Goal: Transaction & Acquisition: Book appointment/travel/reservation

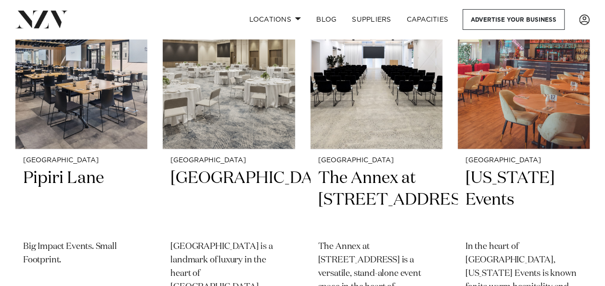
scroll to position [2071, 0]
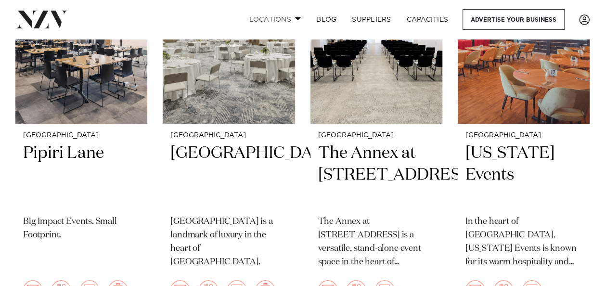
click at [287, 13] on link "Locations" at bounding box center [274, 19] width 67 height 21
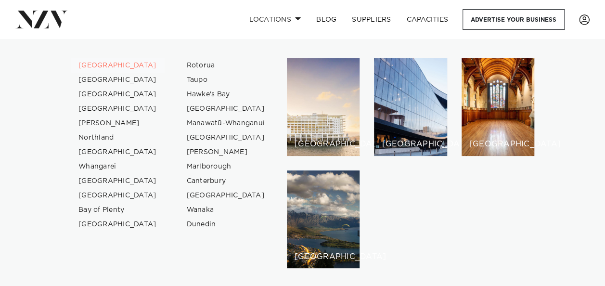
click at [87, 65] on link "[GEOGRAPHIC_DATA]" at bounding box center [118, 65] width 94 height 14
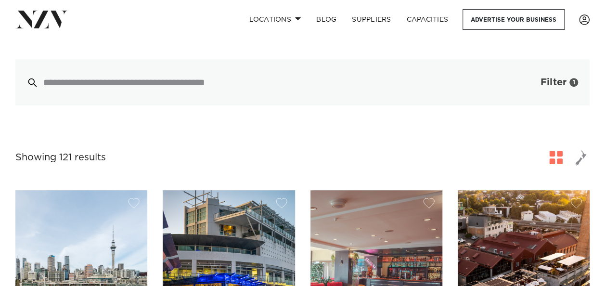
click at [550, 89] on button "Filter 1" at bounding box center [550, 82] width 80 height 46
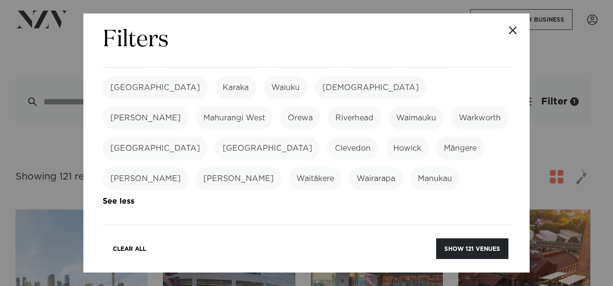
scroll to position [385, 0]
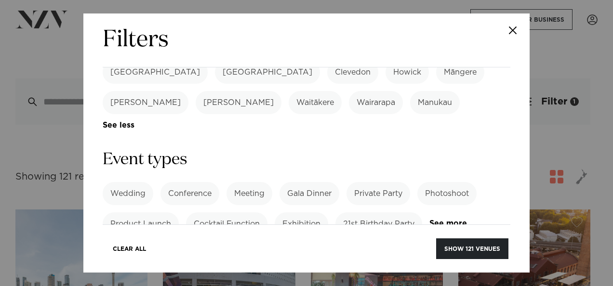
click at [324, 182] on label "Gala Dinner" at bounding box center [309, 193] width 60 height 23
click at [373, 182] on label "Private Party" at bounding box center [378, 193] width 64 height 23
click at [363, 212] on label "21st Birthday Party" at bounding box center [378, 223] width 87 height 23
click at [247, 212] on label "Cocktail Function" at bounding box center [226, 223] width 81 height 23
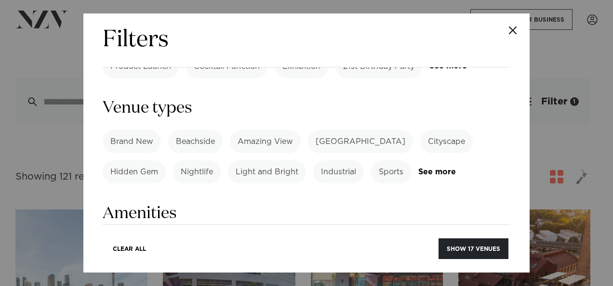
scroll to position [578, 0]
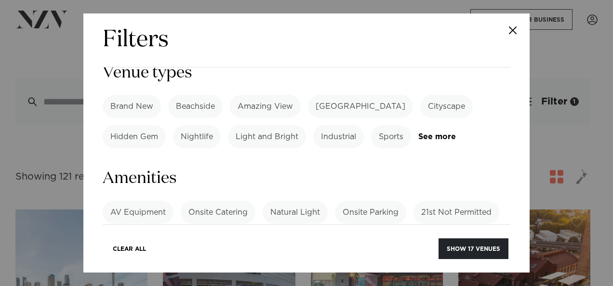
click at [153, 201] on label "AV Equipment" at bounding box center [138, 212] width 71 height 23
click at [367, 201] on label "Onsite Parking" at bounding box center [370, 212] width 71 height 23
click at [418, 231] on label "Tables/Chairs Included" at bounding box center [422, 242] width 102 height 23
click at [227, 201] on label "Onsite Catering" at bounding box center [218, 212] width 75 height 23
click at [136, 262] on link "See more" at bounding box center [140, 266] width 75 height 8
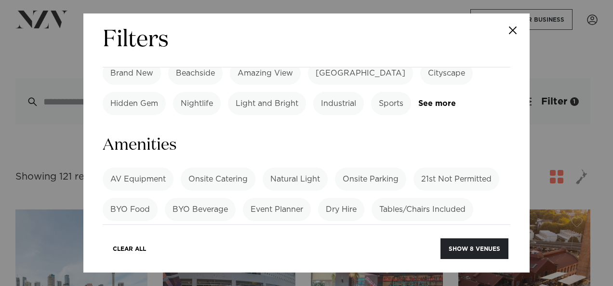
scroll to position [626, 0]
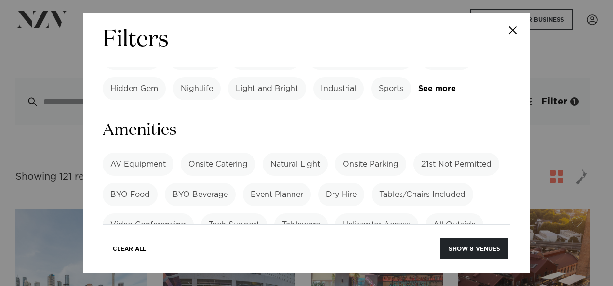
click at [130, 183] on label "BYO Food" at bounding box center [130, 194] width 55 height 23
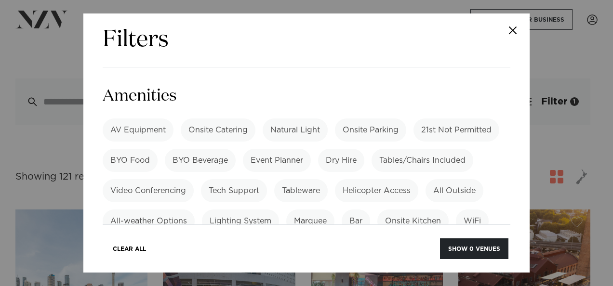
scroll to position [674, 0]
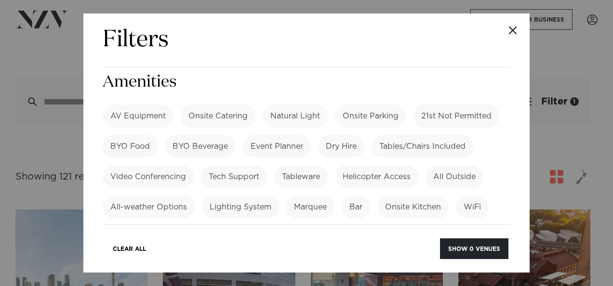
click at [458, 165] on label "All Outside" at bounding box center [454, 176] width 58 height 23
click at [436, 226] on label "Projector" at bounding box center [429, 237] width 50 height 23
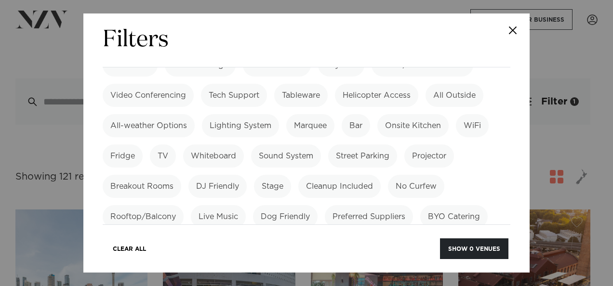
scroll to position [771, 0]
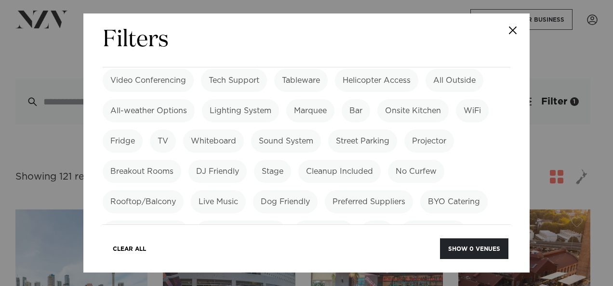
click at [159, 190] on label "Rooftop/Balcony" at bounding box center [143, 201] width 81 height 23
click at [158, 221] on label "No Venue Hire Fee" at bounding box center [146, 232] width 86 height 23
click at [164, 221] on label "No Venue Hire Fee" at bounding box center [146, 232] width 86 height 23
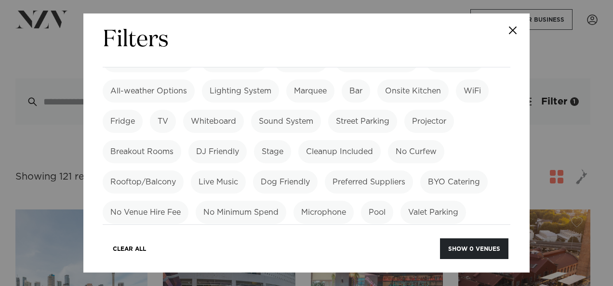
scroll to position [722, 0]
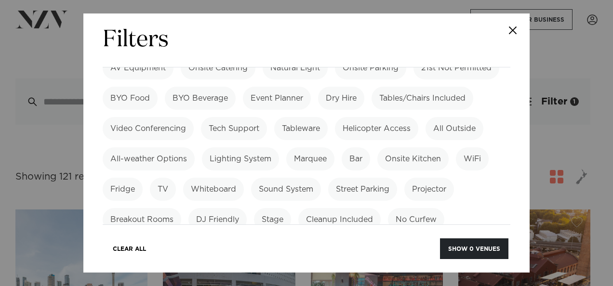
click at [159, 238] on label "Rooftop/Balcony" at bounding box center [143, 249] width 81 height 23
click at [428, 178] on label "Projector" at bounding box center [429, 189] width 50 height 23
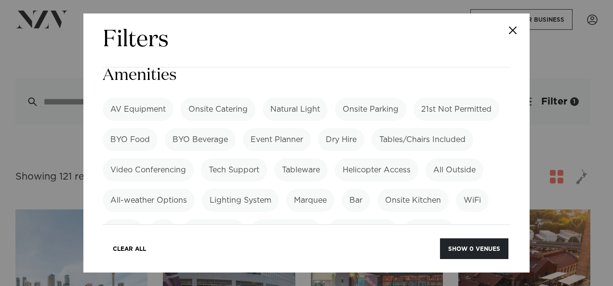
scroll to position [578, 0]
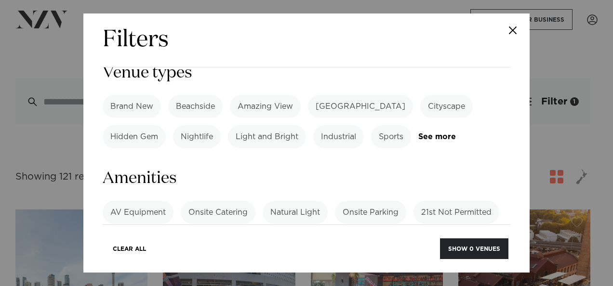
click at [439, 262] on label "All Outside" at bounding box center [454, 273] width 58 height 23
click at [411, 231] on label "Tables/Chairs Included" at bounding box center [422, 242] width 102 height 23
click at [375, 201] on label "Onsite Parking" at bounding box center [370, 212] width 71 height 23
drag, startPoint x: 238, startPoint y: 133, endPoint x: 156, endPoint y: 156, distance: 84.9
click at [237, 201] on label "Onsite Catering" at bounding box center [218, 212] width 75 height 23
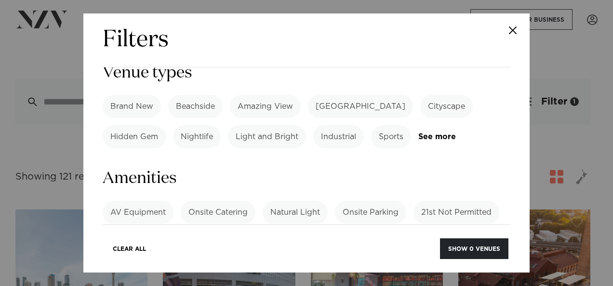
click at [129, 201] on label "AV Equipment" at bounding box center [138, 212] width 71 height 23
click at [121, 231] on label "BYO Food" at bounding box center [130, 242] width 55 height 23
click at [495, 258] on button "Show 17 venues" at bounding box center [473, 248] width 70 height 21
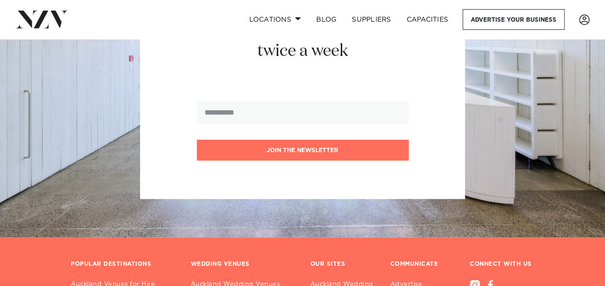
scroll to position [2558, 0]
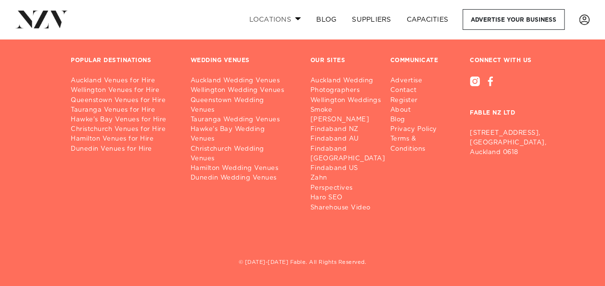
click at [294, 15] on link "Locations" at bounding box center [274, 19] width 67 height 21
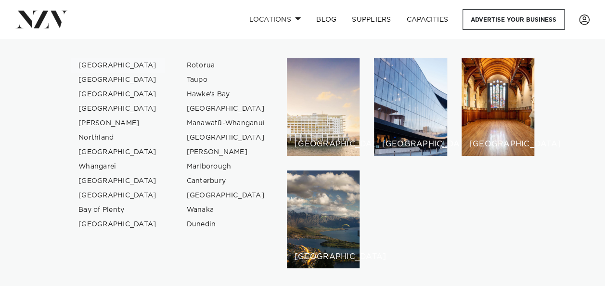
click at [108, 62] on link "[GEOGRAPHIC_DATA]" at bounding box center [118, 65] width 94 height 14
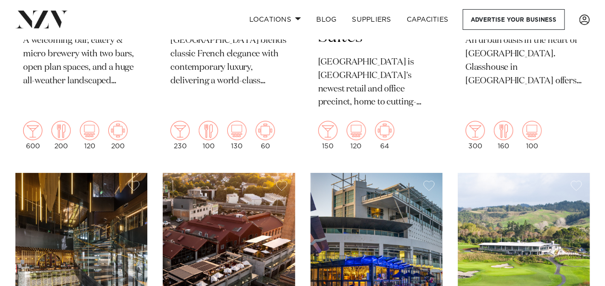
scroll to position [1830, 0]
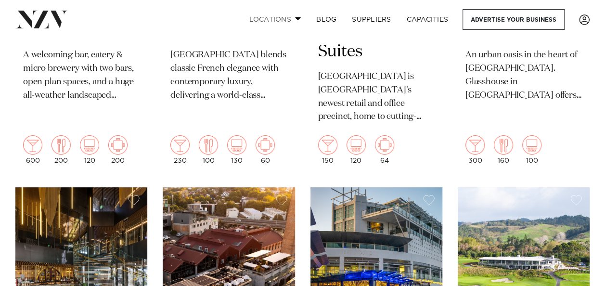
click at [292, 13] on link "Locations" at bounding box center [274, 19] width 67 height 21
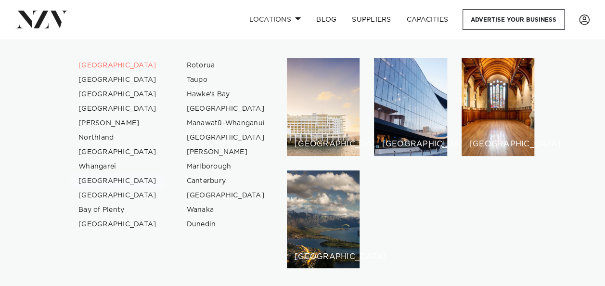
click at [106, 178] on link "[GEOGRAPHIC_DATA]" at bounding box center [118, 181] width 94 height 14
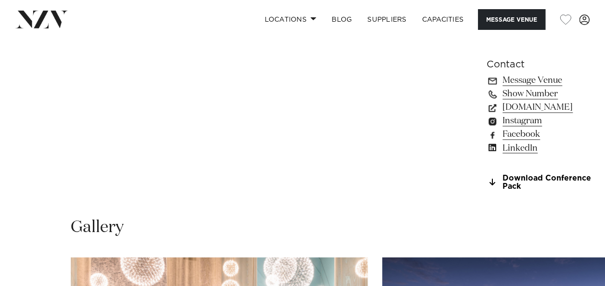
scroll to position [963, 0]
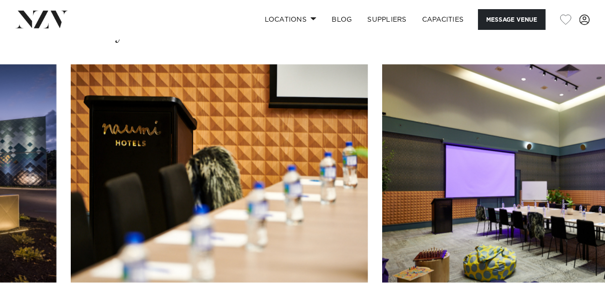
scroll to position [915, 0]
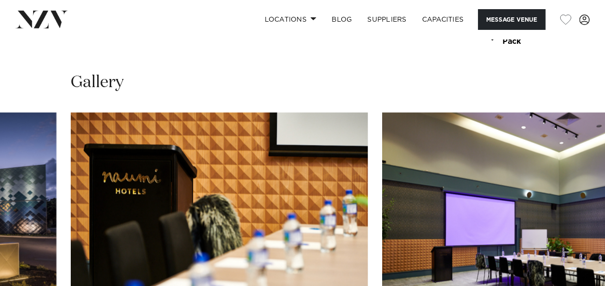
click at [573, 274] on swiper-container at bounding box center [302, 245] width 605 height 264
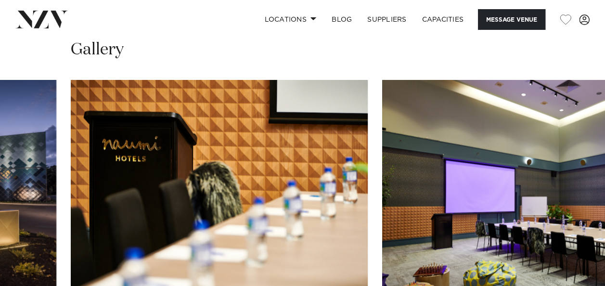
scroll to position [963, 0]
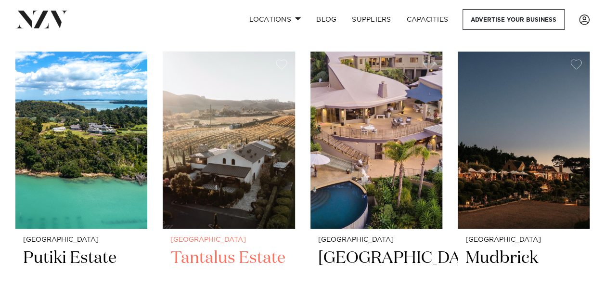
scroll to position [433, 0]
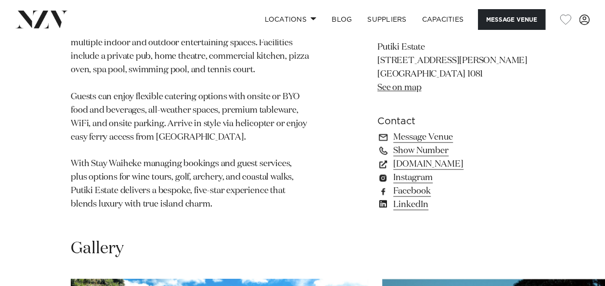
scroll to position [915, 0]
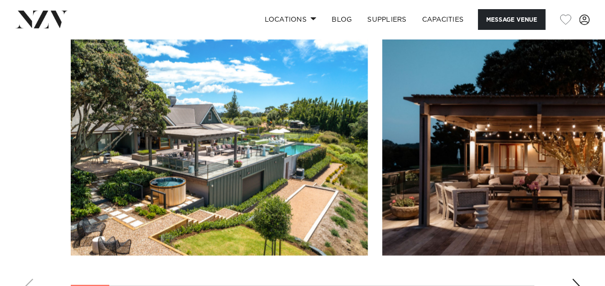
click at [573, 279] on div "Next slide" at bounding box center [577, 286] width 10 height 15
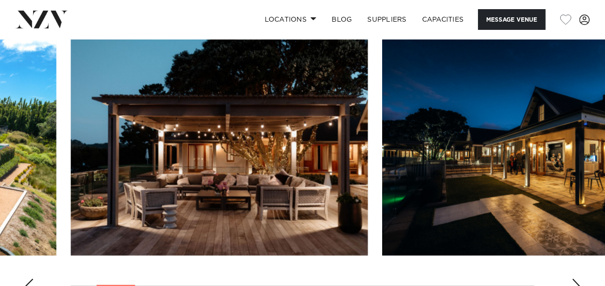
click at [573, 279] on div "Next slide" at bounding box center [577, 286] width 10 height 15
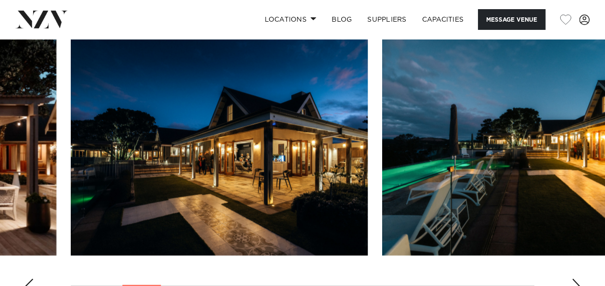
click at [572, 279] on div "Next slide" at bounding box center [577, 286] width 10 height 15
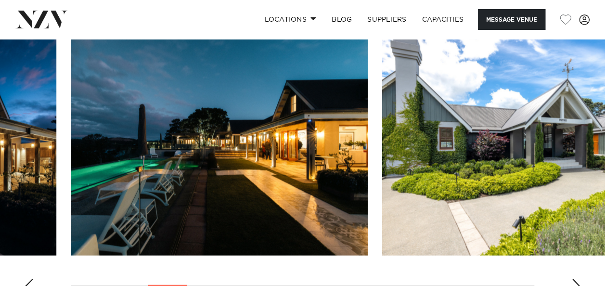
click at [575, 279] on div "Next slide" at bounding box center [577, 286] width 10 height 15
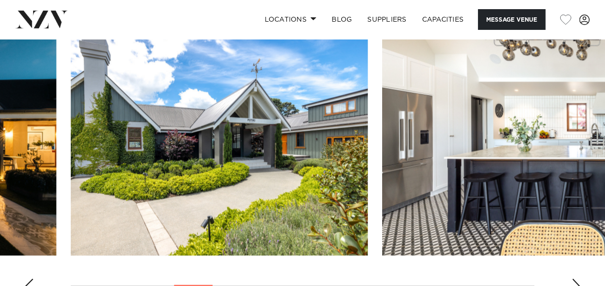
click at [575, 279] on div "Next slide" at bounding box center [577, 286] width 10 height 15
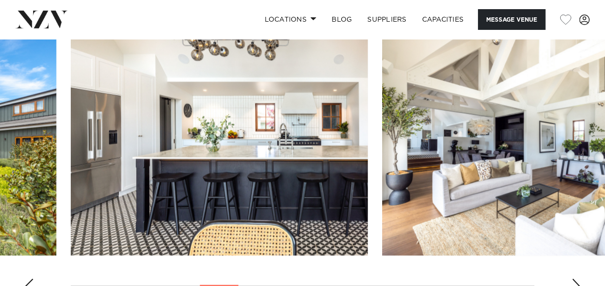
click at [575, 279] on div "Next slide" at bounding box center [577, 286] width 10 height 15
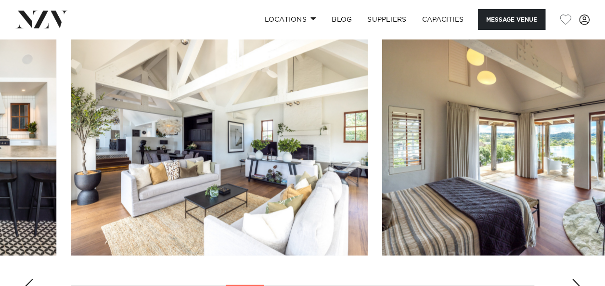
click at [575, 279] on div "Next slide" at bounding box center [577, 286] width 10 height 15
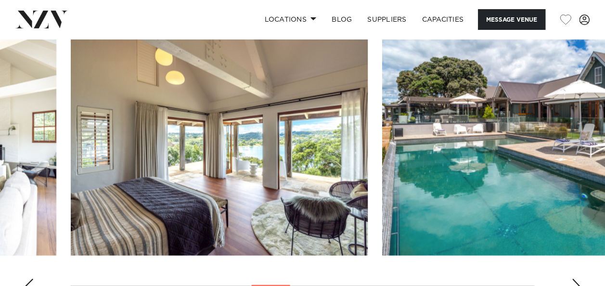
click at [575, 279] on div "Next slide" at bounding box center [577, 286] width 10 height 15
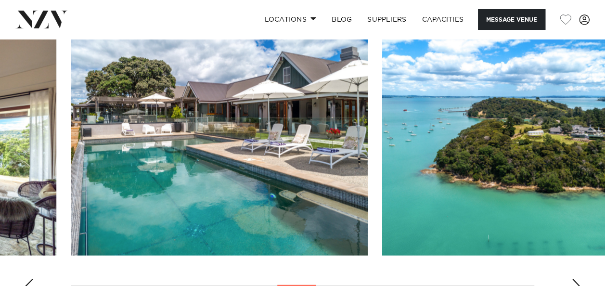
click at [575, 279] on div "Next slide" at bounding box center [577, 286] width 10 height 15
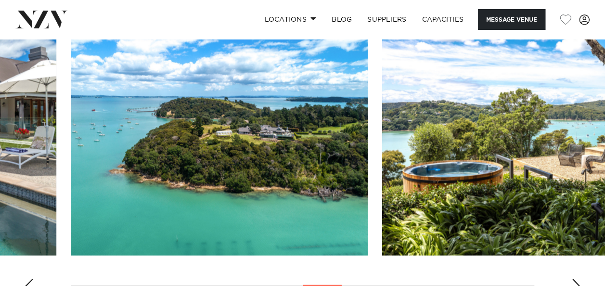
click at [575, 279] on div "Next slide" at bounding box center [577, 286] width 10 height 15
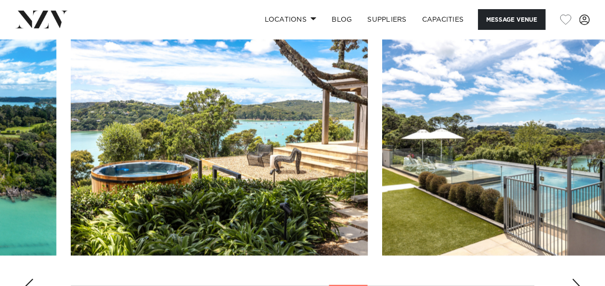
click at [575, 279] on div "Next slide" at bounding box center [577, 286] width 10 height 15
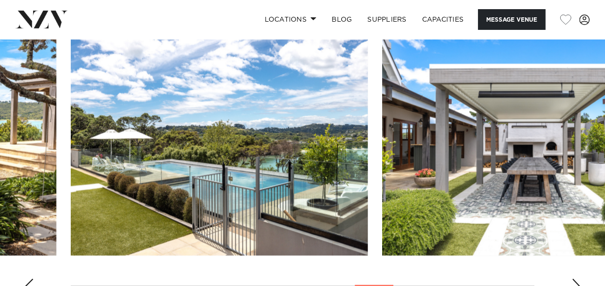
click at [575, 279] on div "Next slide" at bounding box center [577, 286] width 10 height 15
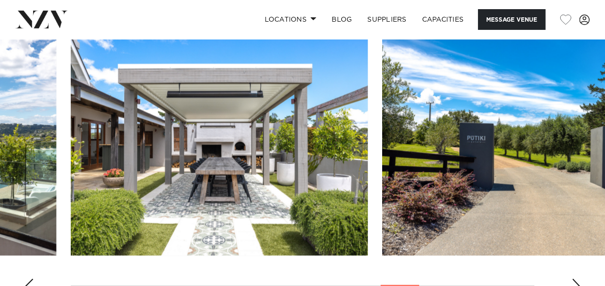
click at [575, 279] on div "Next slide" at bounding box center [577, 286] width 10 height 15
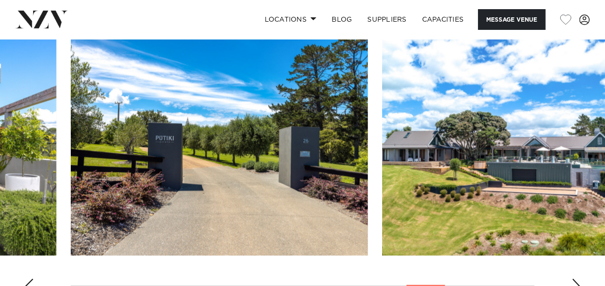
click at [575, 279] on div "Next slide" at bounding box center [577, 286] width 10 height 15
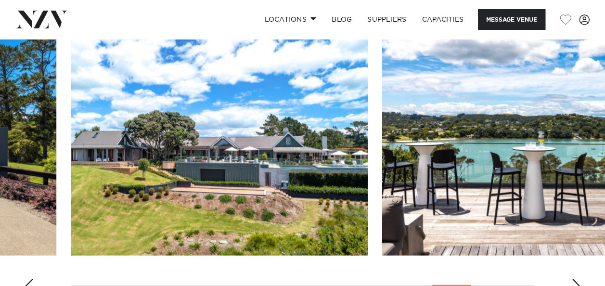
click at [575, 279] on div "Next slide" at bounding box center [577, 286] width 10 height 15
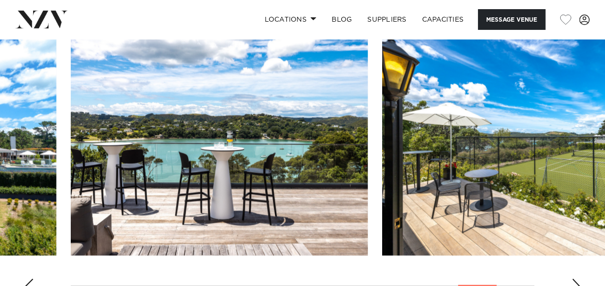
click at [575, 279] on div "Next slide" at bounding box center [577, 286] width 10 height 15
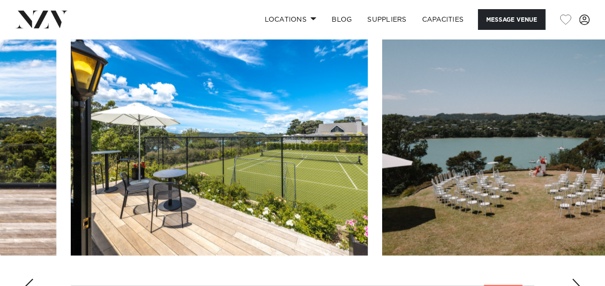
click at [575, 279] on div "Next slide" at bounding box center [577, 286] width 10 height 15
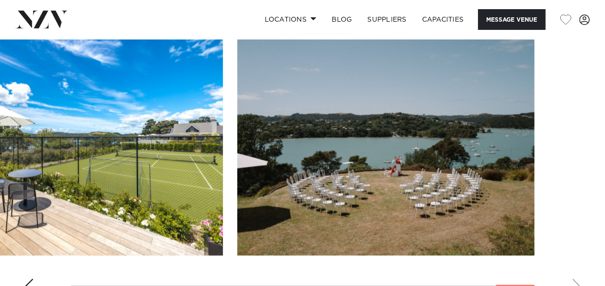
click at [575, 265] on swiper-container at bounding box center [302, 170] width 605 height 264
click at [575, 266] on swiper-container at bounding box center [302, 170] width 605 height 264
click at [26, 279] on div "Previous slide" at bounding box center [29, 286] width 10 height 15
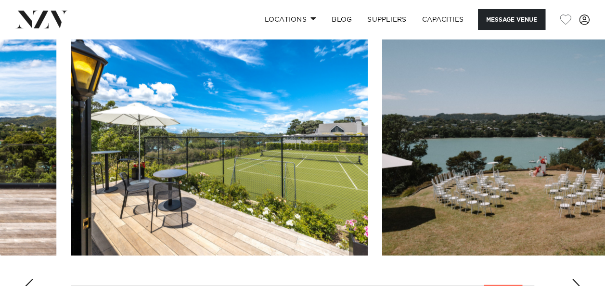
click at [26, 279] on div "Previous slide" at bounding box center [29, 286] width 10 height 15
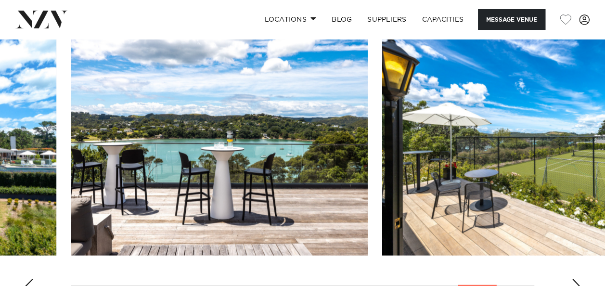
click at [26, 279] on div "Previous slide" at bounding box center [29, 286] width 10 height 15
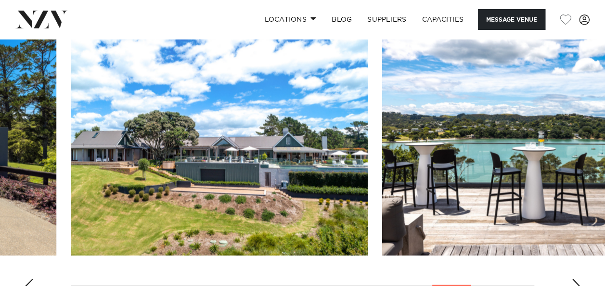
click at [26, 279] on div "Previous slide" at bounding box center [29, 286] width 10 height 15
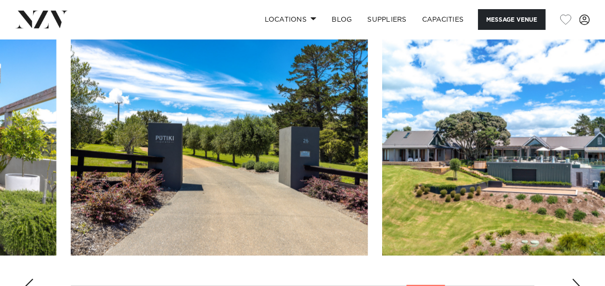
click at [26, 279] on div "Previous slide" at bounding box center [29, 286] width 10 height 15
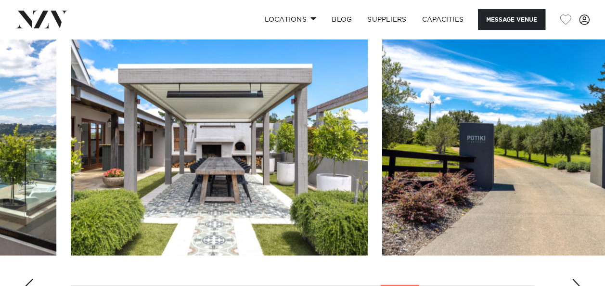
click at [26, 279] on div "Previous slide" at bounding box center [29, 286] width 10 height 15
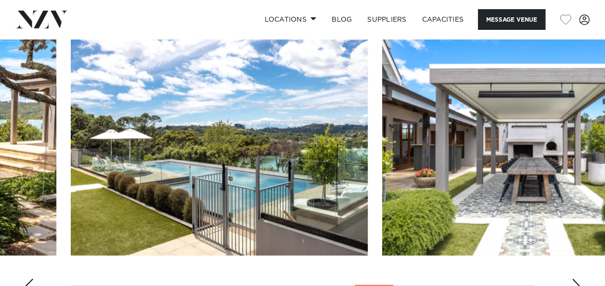
click at [26, 279] on div "Previous slide" at bounding box center [29, 286] width 10 height 15
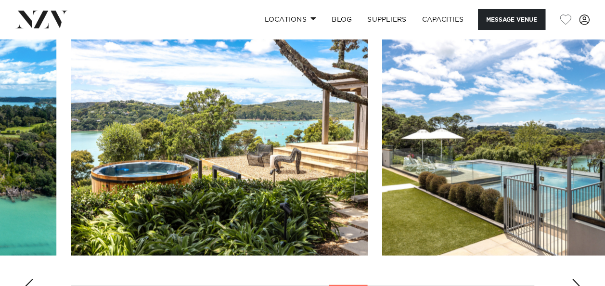
click at [26, 279] on div "Previous slide" at bounding box center [29, 286] width 10 height 15
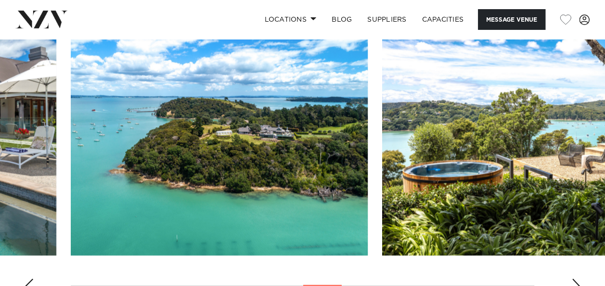
click at [26, 279] on div "Previous slide" at bounding box center [29, 286] width 10 height 15
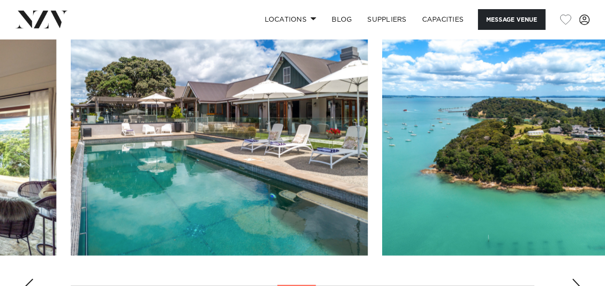
click at [26, 279] on div "Previous slide" at bounding box center [29, 286] width 10 height 15
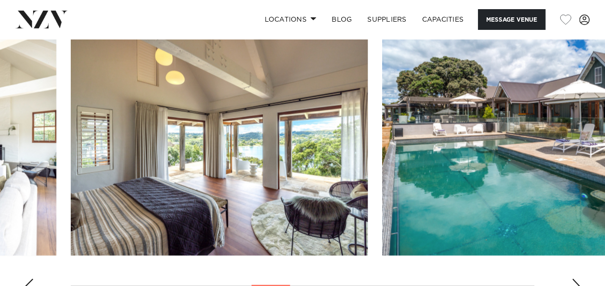
click at [26, 279] on div "Previous slide" at bounding box center [29, 286] width 10 height 15
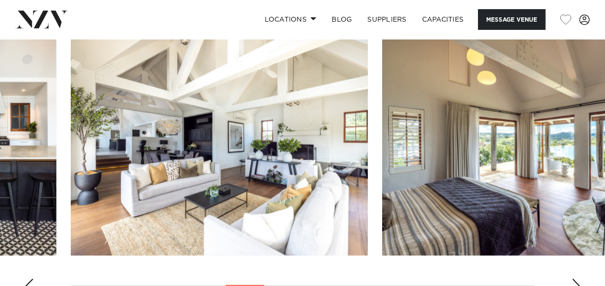
click at [26, 279] on div "Previous slide" at bounding box center [29, 286] width 10 height 15
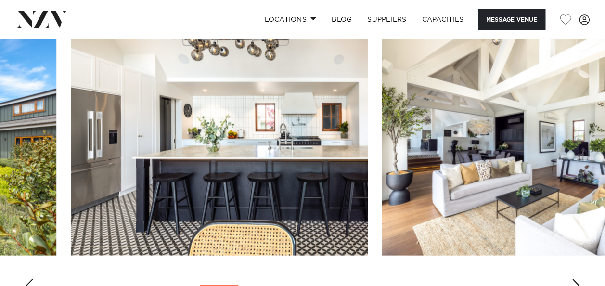
click at [26, 279] on div "Previous slide" at bounding box center [29, 286] width 10 height 15
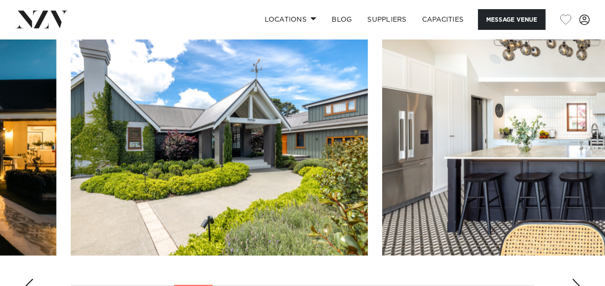
click at [26, 279] on div "Previous slide" at bounding box center [29, 286] width 10 height 15
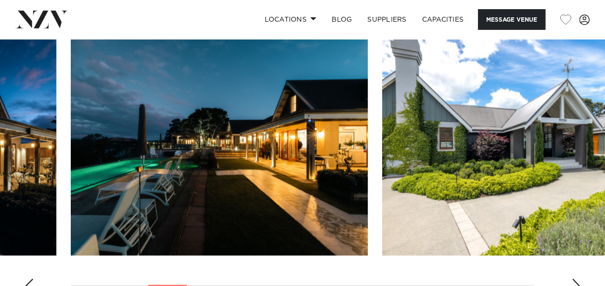
click at [26, 279] on div "Previous slide" at bounding box center [29, 286] width 10 height 15
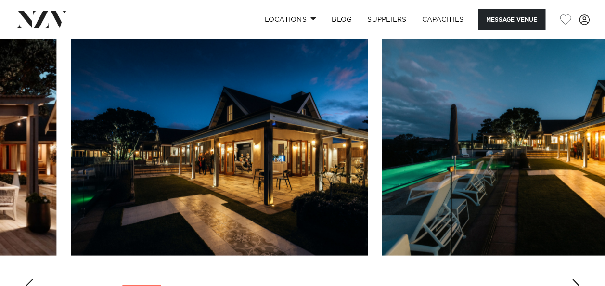
click at [26, 279] on div "Previous slide" at bounding box center [29, 286] width 10 height 15
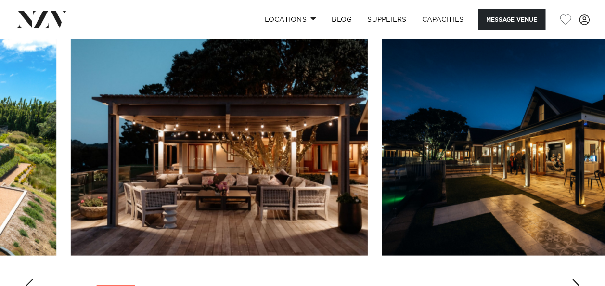
click at [26, 279] on div "Previous slide" at bounding box center [29, 286] width 10 height 15
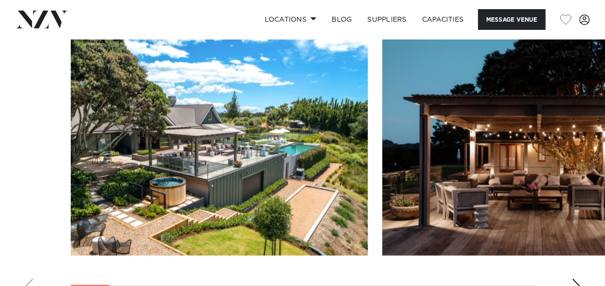
click at [26, 266] on swiper-container at bounding box center [302, 170] width 605 height 264
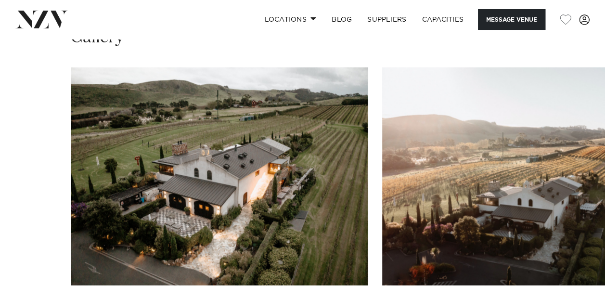
scroll to position [1108, 0]
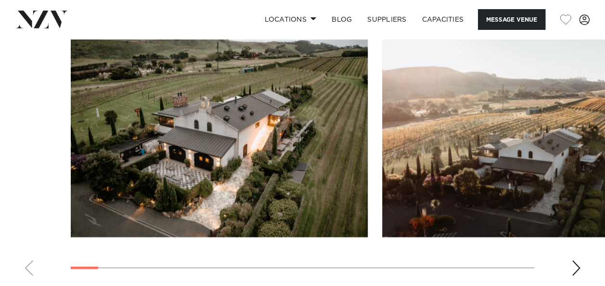
click at [577, 261] on div "Next slide" at bounding box center [577, 268] width 10 height 15
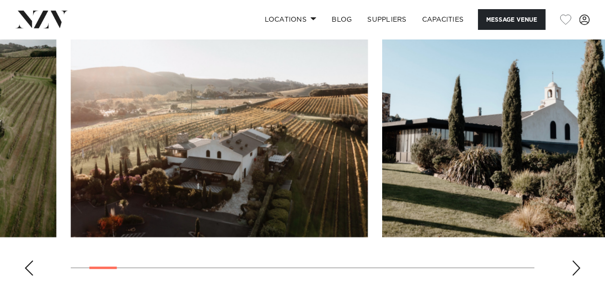
click at [577, 261] on div "Next slide" at bounding box center [577, 268] width 10 height 15
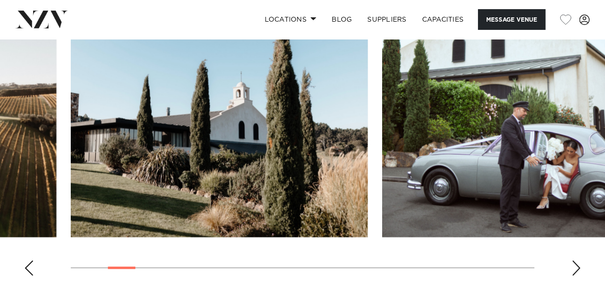
click at [577, 261] on div "Next slide" at bounding box center [577, 268] width 10 height 15
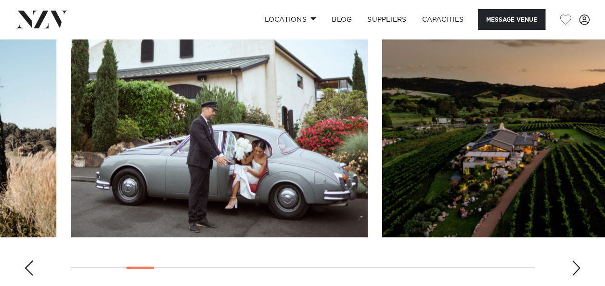
click at [577, 261] on div "Next slide" at bounding box center [577, 268] width 10 height 15
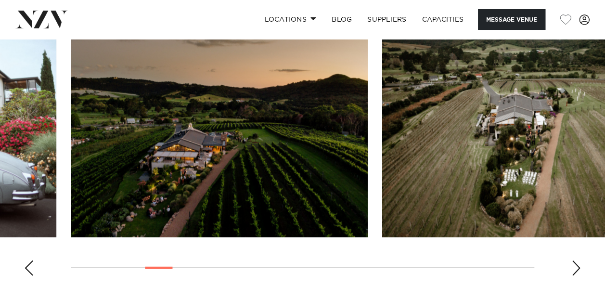
click at [577, 261] on div "Next slide" at bounding box center [577, 268] width 10 height 15
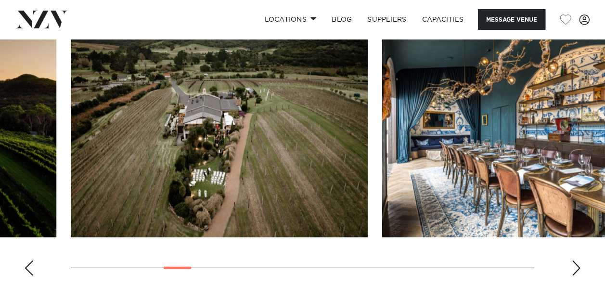
click at [577, 261] on div "Next slide" at bounding box center [577, 268] width 10 height 15
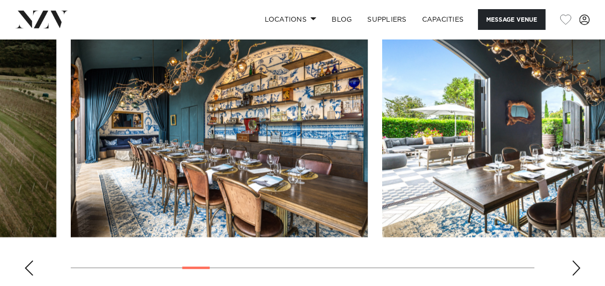
click at [577, 261] on div "Next slide" at bounding box center [577, 268] width 10 height 15
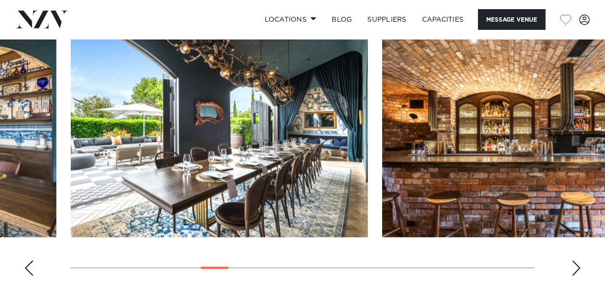
click at [577, 261] on div "Next slide" at bounding box center [577, 268] width 10 height 15
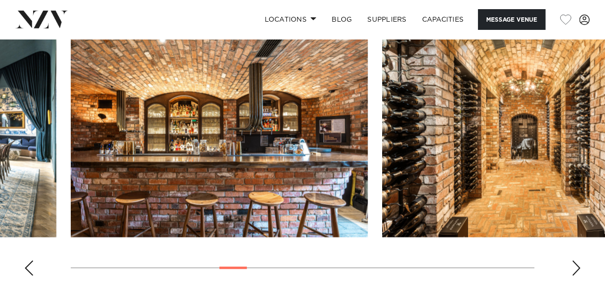
click at [577, 261] on div "Next slide" at bounding box center [577, 268] width 10 height 15
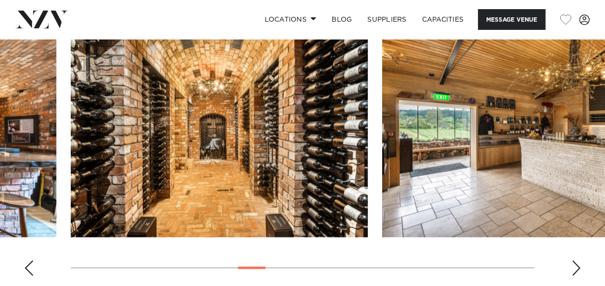
click at [577, 261] on div "Next slide" at bounding box center [577, 268] width 10 height 15
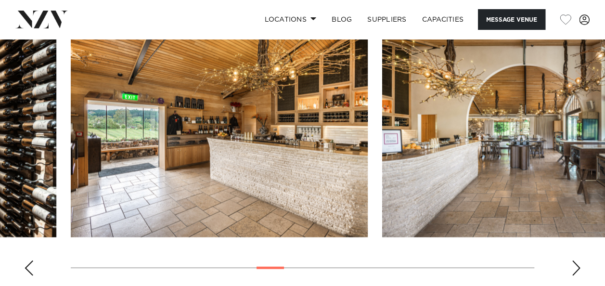
click at [577, 261] on div "Next slide" at bounding box center [577, 268] width 10 height 15
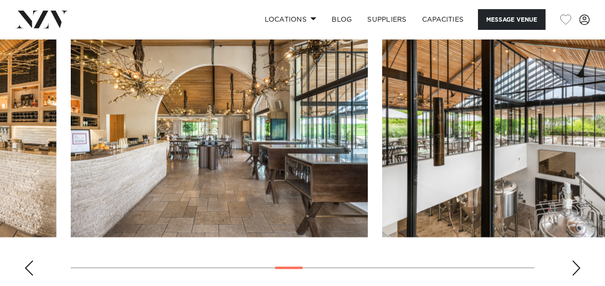
click at [577, 261] on div "Next slide" at bounding box center [577, 268] width 10 height 15
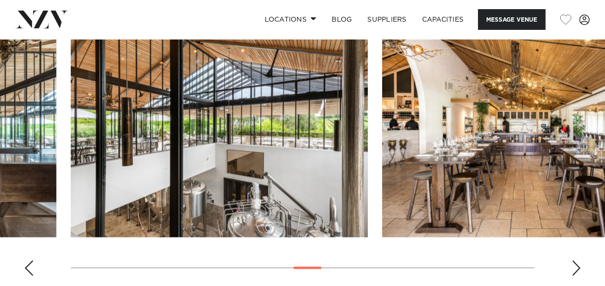
click at [577, 261] on div "Next slide" at bounding box center [577, 268] width 10 height 15
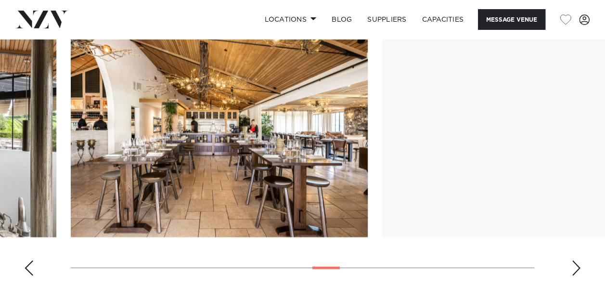
click at [577, 261] on div "Next slide" at bounding box center [577, 268] width 10 height 15
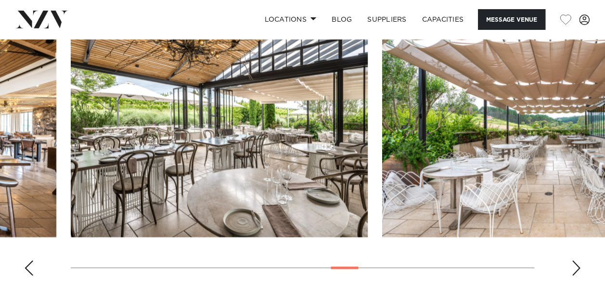
click at [577, 261] on div "Next slide" at bounding box center [577, 268] width 10 height 15
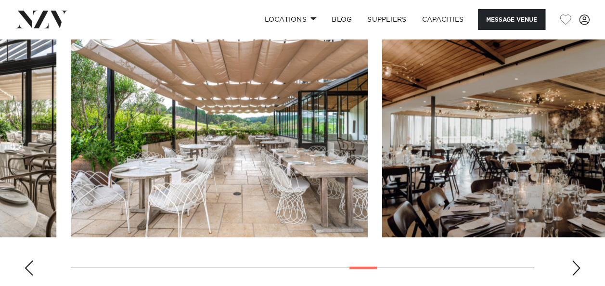
click at [577, 261] on div "Next slide" at bounding box center [577, 268] width 10 height 15
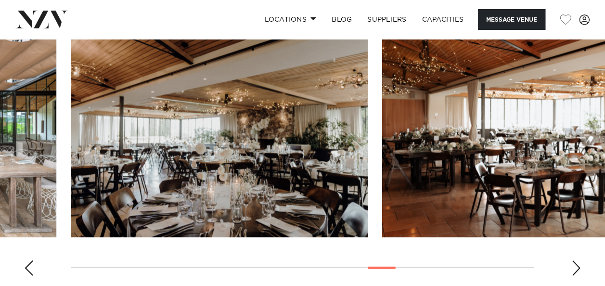
click at [577, 261] on div "Next slide" at bounding box center [577, 268] width 10 height 15
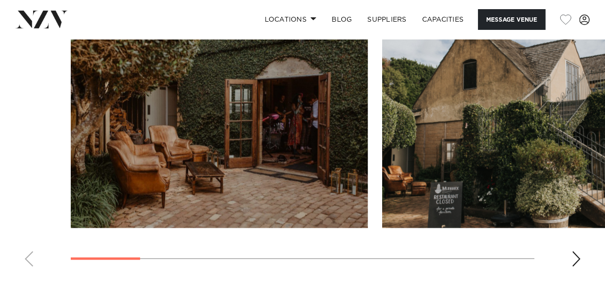
scroll to position [867, 0]
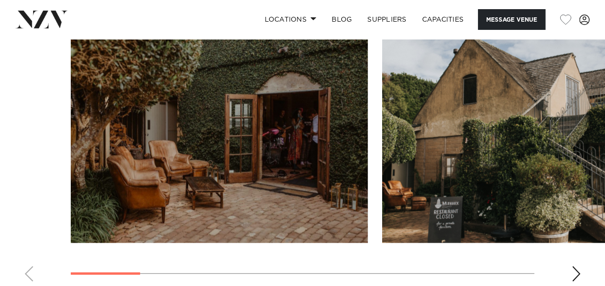
click at [572, 266] on div "Next slide" at bounding box center [577, 273] width 10 height 15
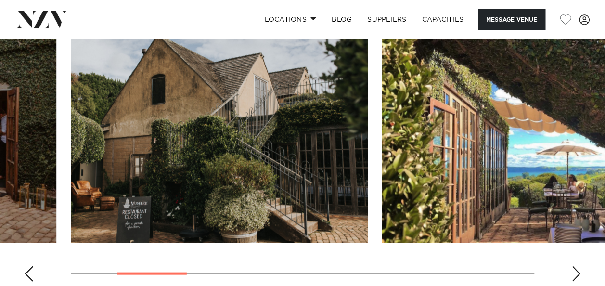
click at [573, 270] on div "Next slide" at bounding box center [577, 273] width 10 height 15
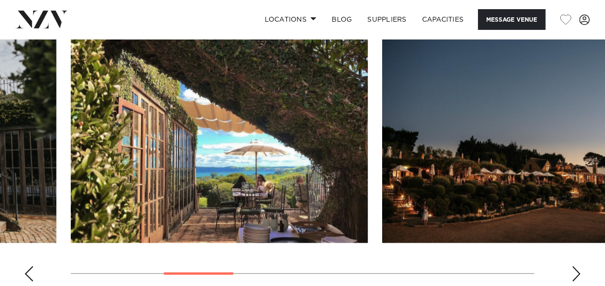
click at [573, 270] on div "Next slide" at bounding box center [577, 273] width 10 height 15
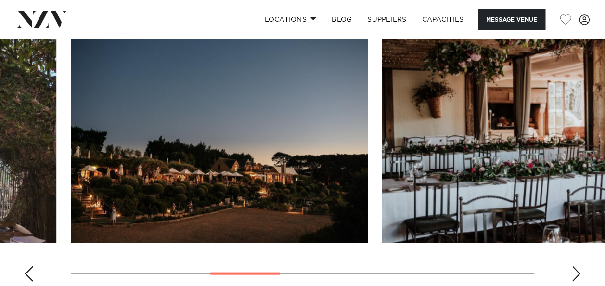
click at [573, 270] on div "Next slide" at bounding box center [577, 273] width 10 height 15
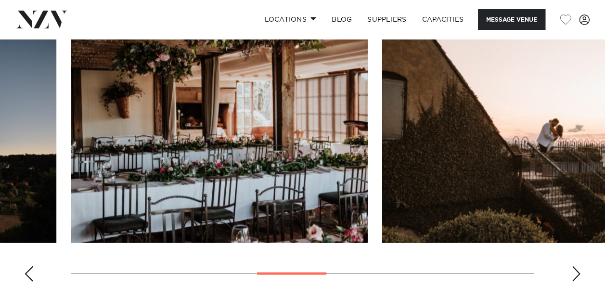
click at [573, 270] on div "Next slide" at bounding box center [577, 273] width 10 height 15
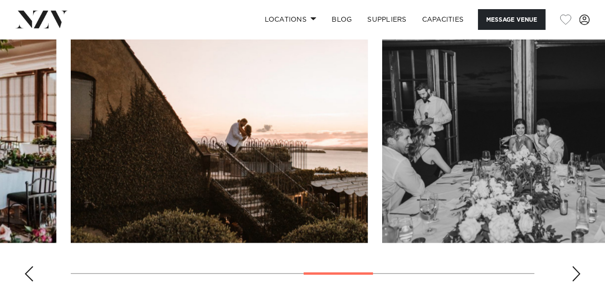
click at [573, 270] on div "Next slide" at bounding box center [577, 273] width 10 height 15
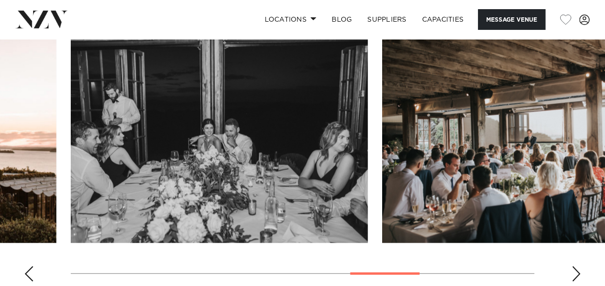
click at [573, 270] on div "Next slide" at bounding box center [577, 273] width 10 height 15
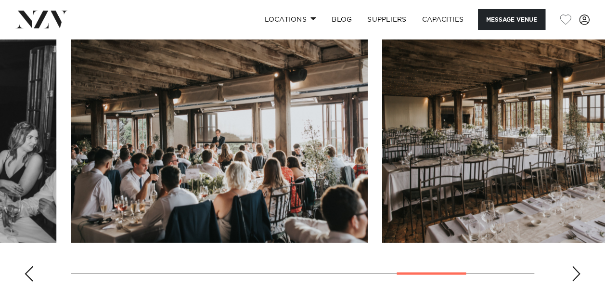
click at [573, 270] on div "Next slide" at bounding box center [577, 273] width 10 height 15
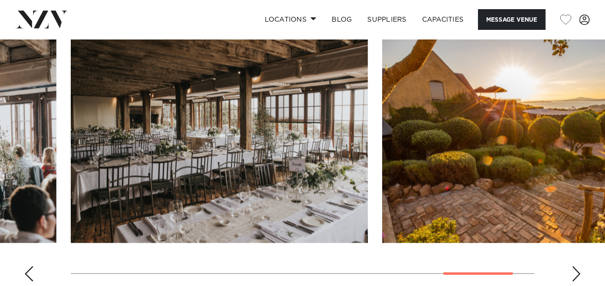
click at [573, 270] on div "Next slide" at bounding box center [577, 273] width 10 height 15
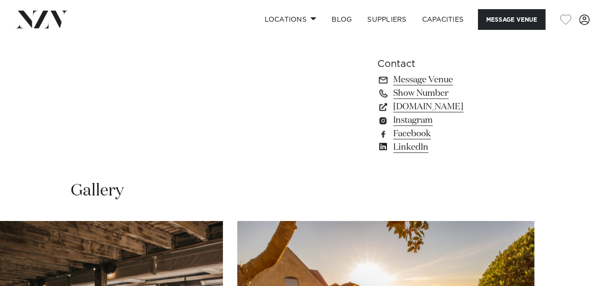
scroll to position [819, 0]
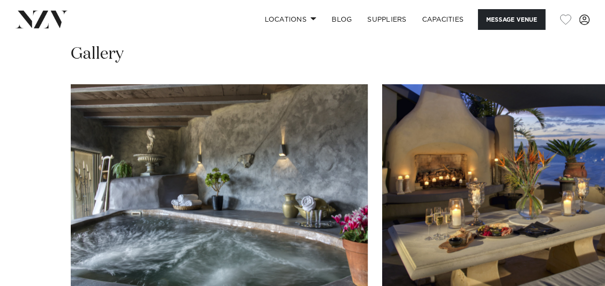
scroll to position [867, 0]
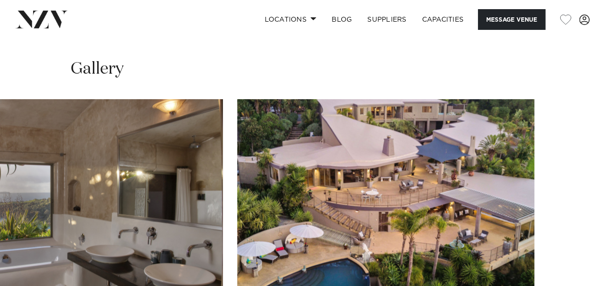
click at [571, 268] on swiper-container at bounding box center [302, 231] width 605 height 264
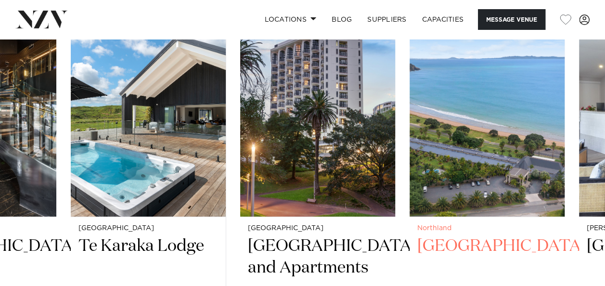
scroll to position [1252, 0]
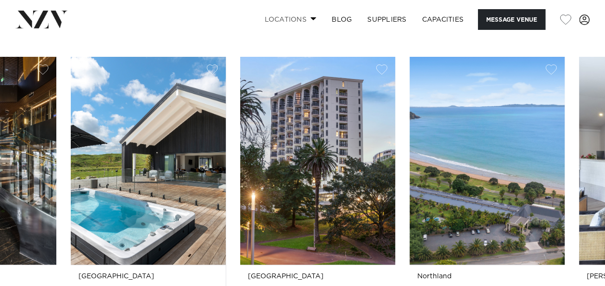
click at [281, 19] on link "Locations" at bounding box center [290, 19] width 67 height 21
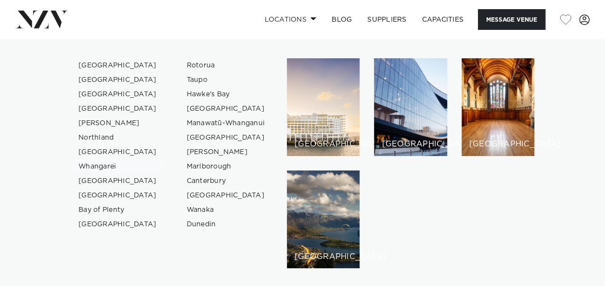
click at [111, 164] on link "Whangarei" at bounding box center [118, 166] width 94 height 14
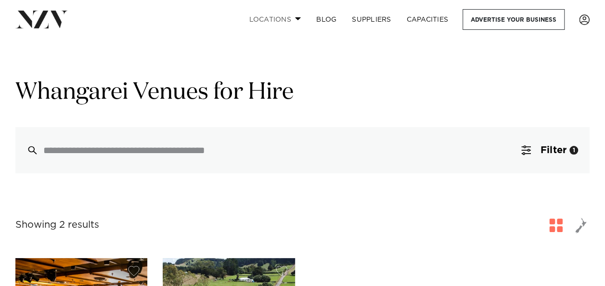
click at [279, 20] on link "Locations" at bounding box center [274, 19] width 67 height 21
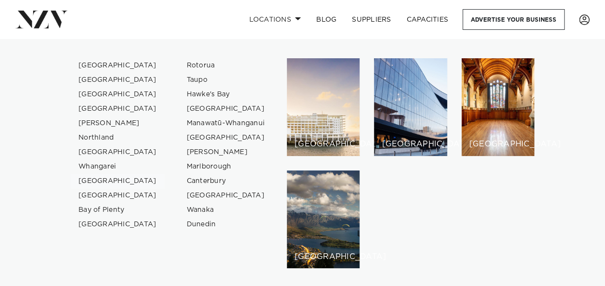
click at [98, 177] on link "[GEOGRAPHIC_DATA]" at bounding box center [118, 181] width 94 height 14
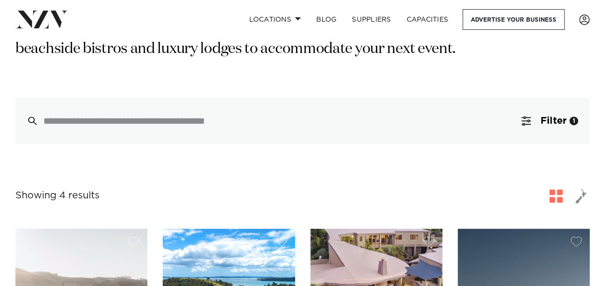
scroll to position [48, 0]
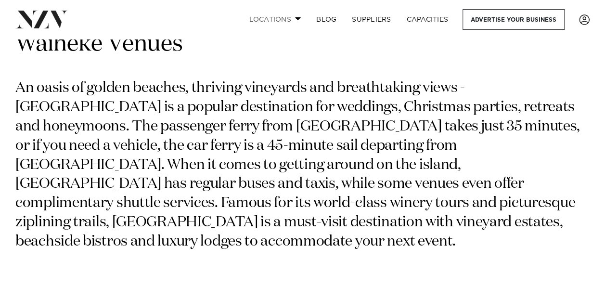
click at [265, 22] on link "Locations" at bounding box center [274, 19] width 67 height 21
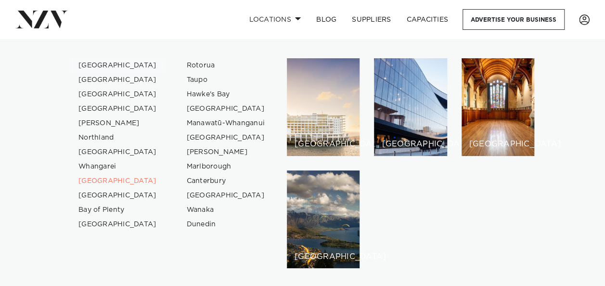
click at [95, 64] on link "[GEOGRAPHIC_DATA]" at bounding box center [118, 65] width 94 height 14
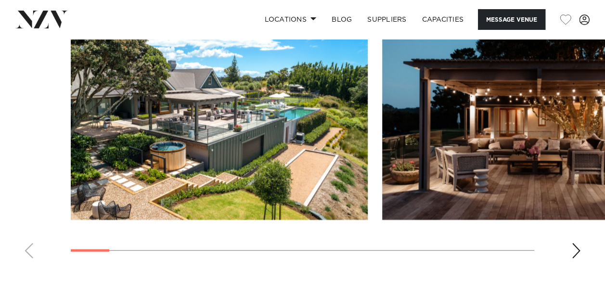
scroll to position [963, 0]
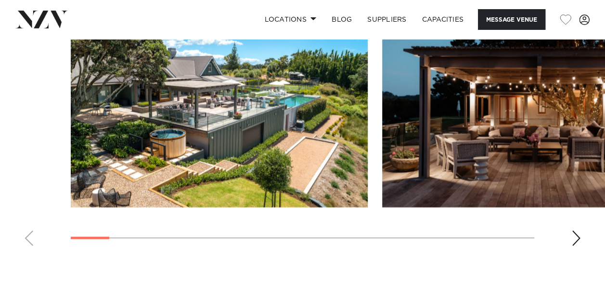
click at [575, 231] on div "Next slide" at bounding box center [577, 238] width 10 height 15
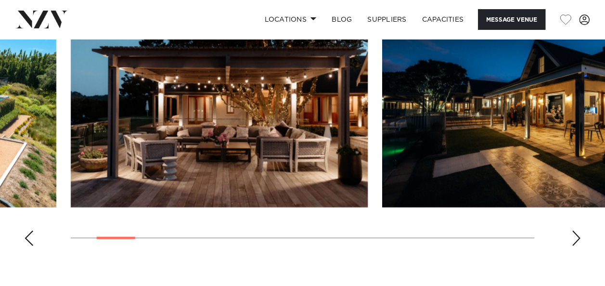
scroll to position [915, 0]
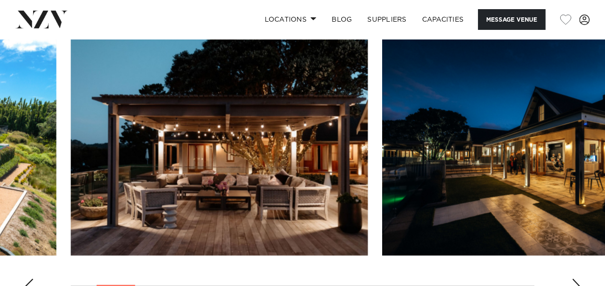
click at [583, 263] on swiper-container at bounding box center [302, 170] width 605 height 264
click at [577, 279] on div "Next slide" at bounding box center [577, 286] width 10 height 15
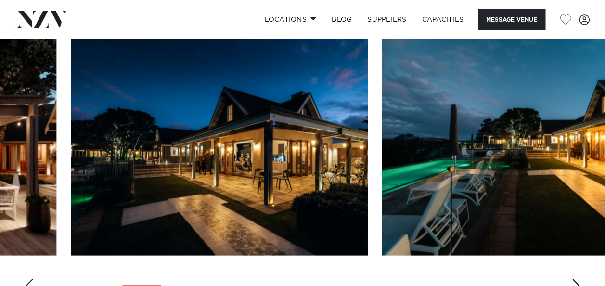
click at [577, 279] on div "Next slide" at bounding box center [577, 286] width 10 height 15
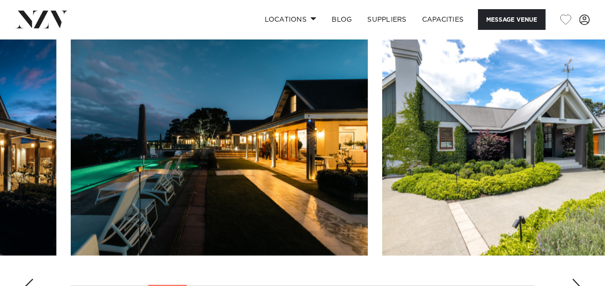
click at [577, 279] on div "Next slide" at bounding box center [577, 286] width 10 height 15
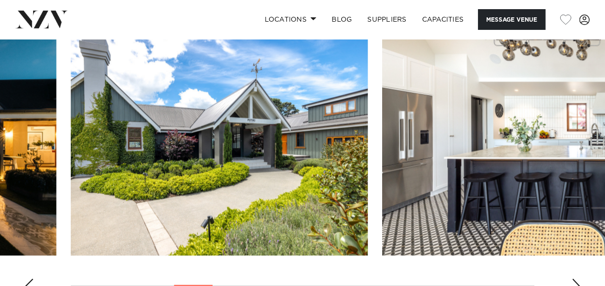
click at [577, 279] on div "Next slide" at bounding box center [577, 286] width 10 height 15
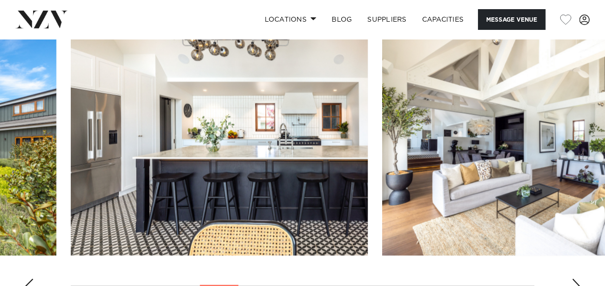
click at [577, 279] on div "Next slide" at bounding box center [577, 286] width 10 height 15
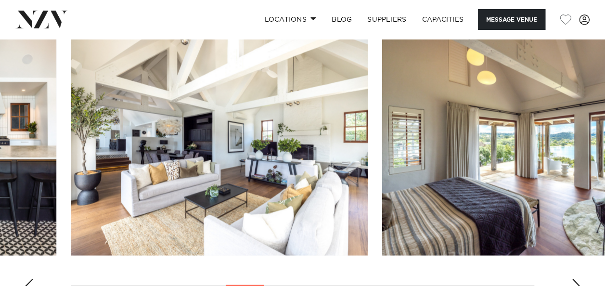
click at [577, 279] on div "Next slide" at bounding box center [577, 286] width 10 height 15
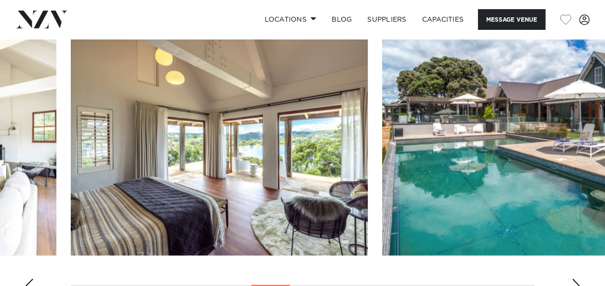
click at [577, 279] on div "Next slide" at bounding box center [577, 286] width 10 height 15
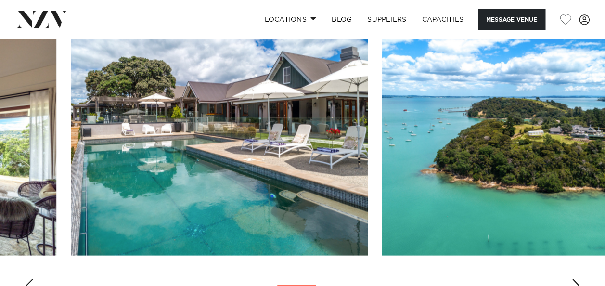
click at [577, 279] on div "Next slide" at bounding box center [577, 286] width 10 height 15
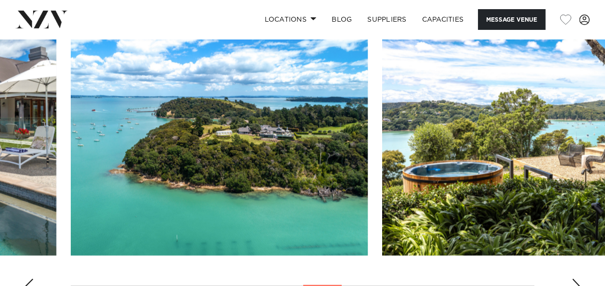
click at [577, 279] on div "Next slide" at bounding box center [577, 286] width 10 height 15
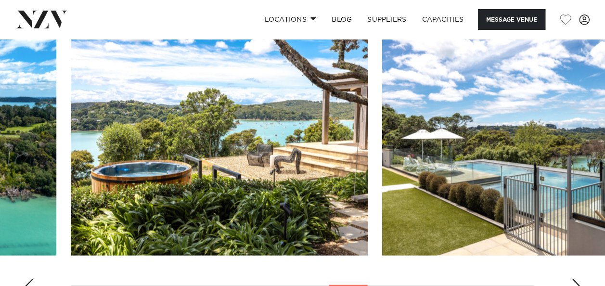
click at [577, 279] on div "Next slide" at bounding box center [577, 286] width 10 height 15
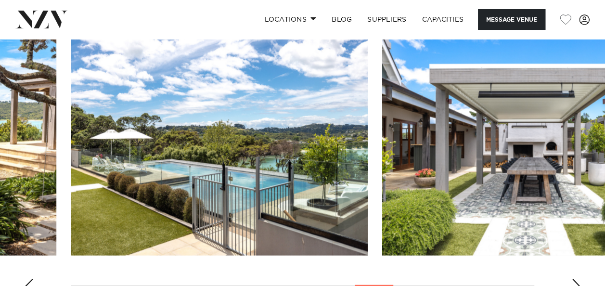
click at [577, 279] on div "Next slide" at bounding box center [577, 286] width 10 height 15
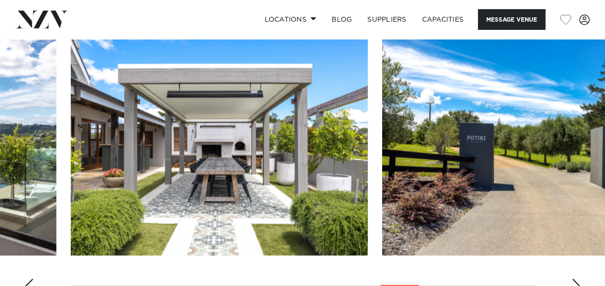
click at [577, 279] on div "Next slide" at bounding box center [577, 286] width 10 height 15
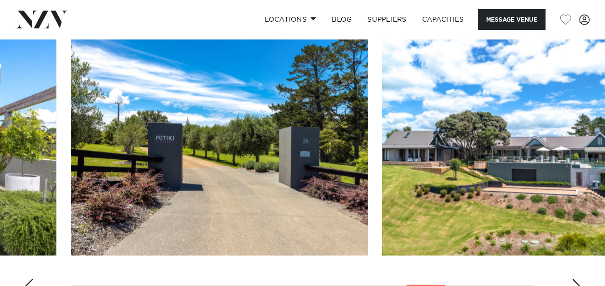
click at [577, 279] on div "Next slide" at bounding box center [577, 286] width 10 height 15
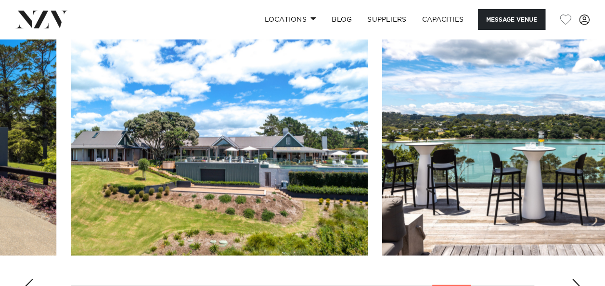
click at [577, 279] on div "Next slide" at bounding box center [577, 286] width 10 height 15
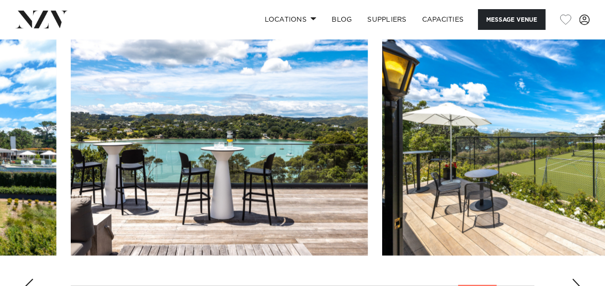
click at [577, 279] on div "Next slide" at bounding box center [577, 286] width 10 height 15
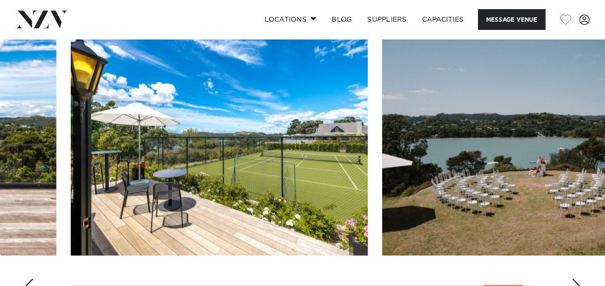
click at [577, 279] on div "Next slide" at bounding box center [577, 286] width 10 height 15
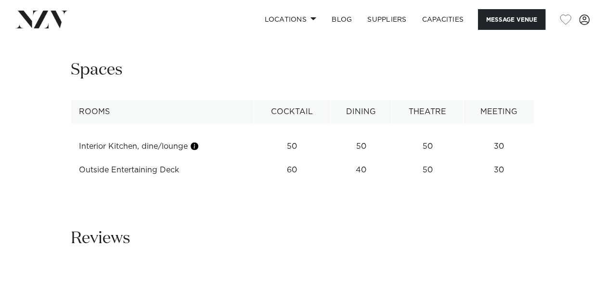
scroll to position [1204, 0]
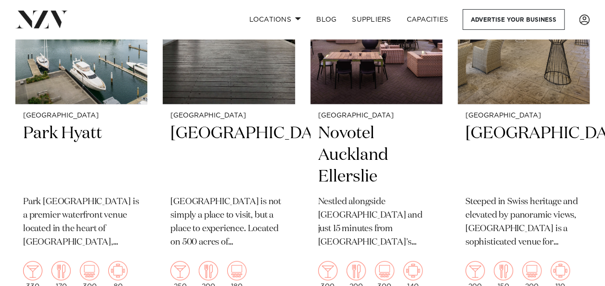
scroll to position [2071, 0]
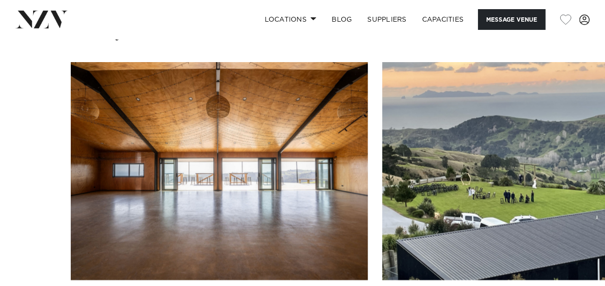
scroll to position [1060, 0]
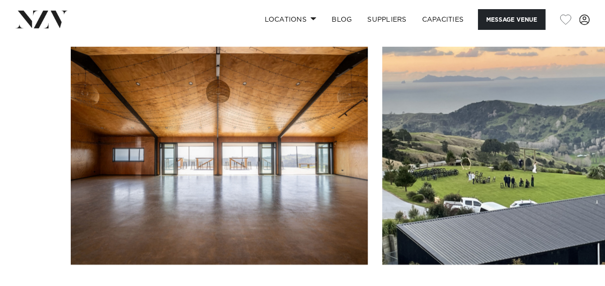
click at [572, 249] on swiper-container at bounding box center [302, 179] width 605 height 264
click at [569, 252] on swiper-container at bounding box center [302, 179] width 605 height 264
